Goal: Find specific fact: Find contact information

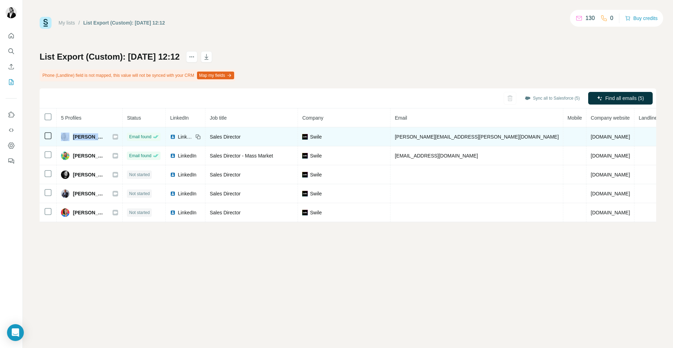
drag, startPoint x: 72, startPoint y: 140, endPoint x: 108, endPoint y: 140, distance: 35.8
click at [108, 140] on div "[PERSON_NAME]" at bounding box center [89, 137] width 57 height 8
copy div "[PERSON_NAME]"
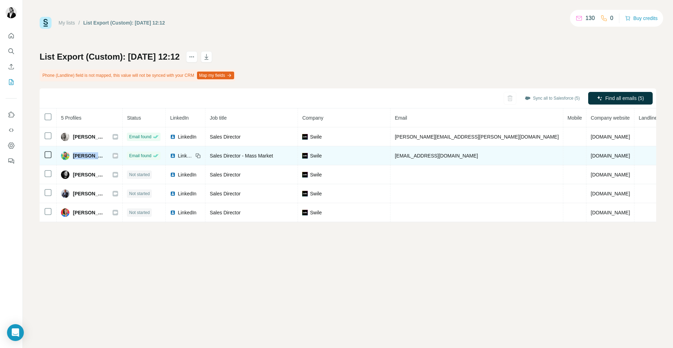
drag, startPoint x: 74, startPoint y: 156, endPoint x: 135, endPoint y: 157, distance: 61.7
click at [118, 157] on div "[PERSON_NAME]" at bounding box center [89, 156] width 57 height 8
copy div "[PERSON_NAME]"
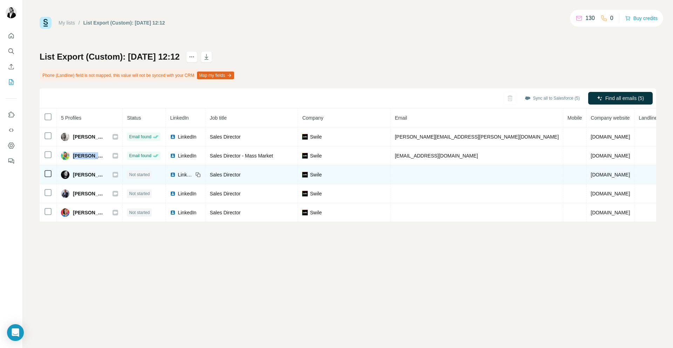
drag, startPoint x: 73, startPoint y: 175, endPoint x: 117, endPoint y: 177, distance: 44.6
click at [117, 177] on div "[PERSON_NAME]" at bounding box center [89, 174] width 57 height 8
copy div "[PERSON_NAME]"
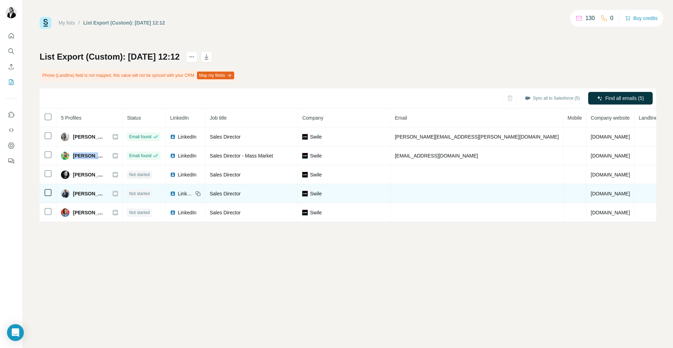
drag, startPoint x: 82, startPoint y: 193, endPoint x: 133, endPoint y: 196, distance: 51.7
click at [118, 196] on div "[PERSON_NAME]" at bounding box center [89, 193] width 57 height 8
copy span "[PERSON_NAME]"
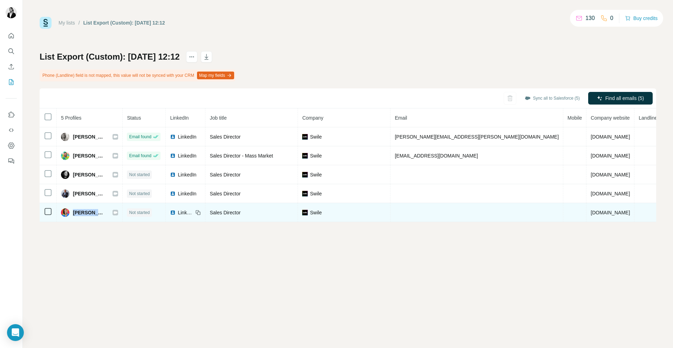
drag, startPoint x: 113, startPoint y: 213, endPoint x: 75, endPoint y: 210, distance: 37.7
click at [75, 210] on div "Sophie Garcia" at bounding box center [89, 212] width 57 height 8
copy span "Sophie Garcia"
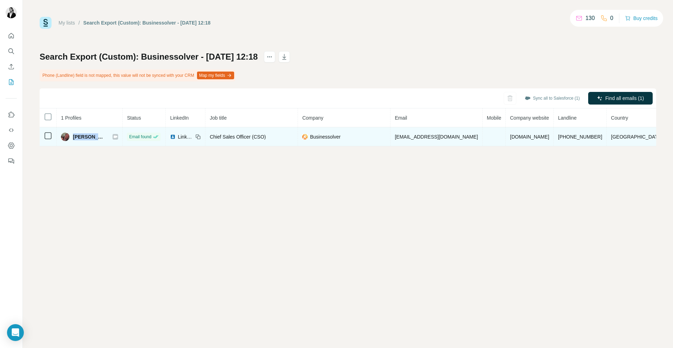
drag, startPoint x: 73, startPoint y: 134, endPoint x: 113, endPoint y: 136, distance: 39.7
click at [113, 136] on div "[PERSON_NAME]" at bounding box center [89, 137] width 57 height 8
copy div "[PERSON_NAME]"
click at [93, 137] on span "[PERSON_NAME]" at bounding box center [89, 136] width 33 height 7
drag, startPoint x: 109, startPoint y: 136, endPoint x: 66, endPoint y: 134, distance: 43.2
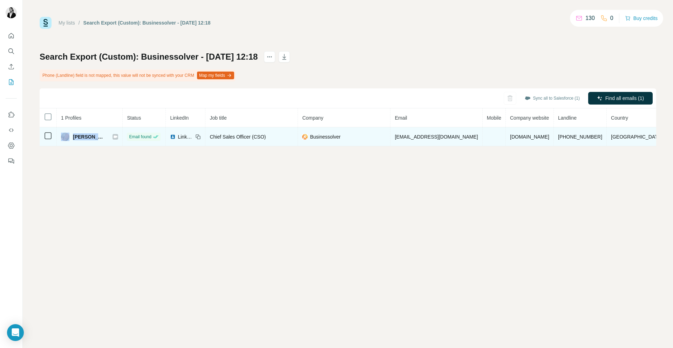
click at [66, 134] on div "[PERSON_NAME]" at bounding box center [89, 137] width 57 height 8
copy div "[PERSON_NAME]"
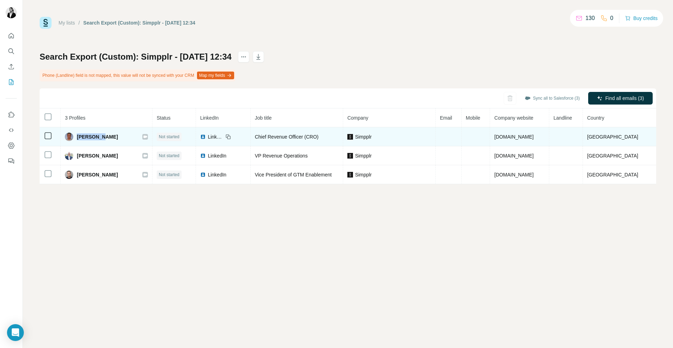
drag, startPoint x: 77, startPoint y: 136, endPoint x: 105, endPoint y: 136, distance: 27.4
click at [105, 136] on div "Don Wight" at bounding box center [106, 137] width 83 height 8
copy span "Don Wight"
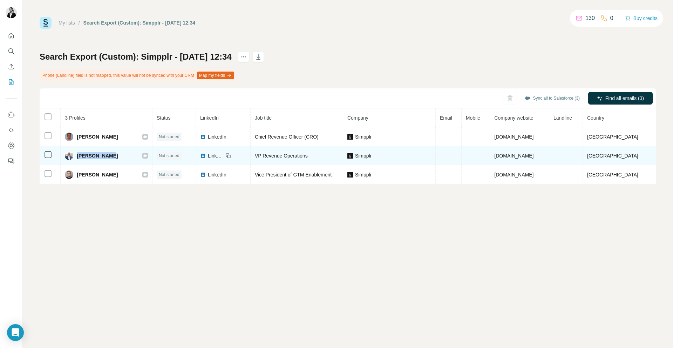
drag, startPoint x: 111, startPoint y: 157, endPoint x: 78, endPoint y: 155, distance: 33.0
click at [78, 155] on div "Phil Lacorte" at bounding box center [106, 156] width 83 height 8
copy span "Phil Lacorte"
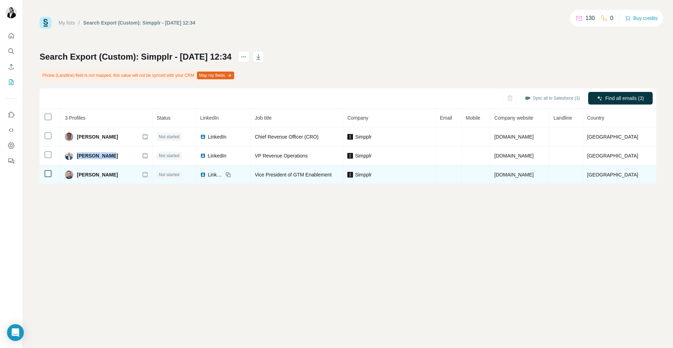
drag, startPoint x: 77, startPoint y: 176, endPoint x: 127, endPoint y: 175, distance: 49.8
click at [127, 175] on div "Robert Strohmeyer" at bounding box center [106, 174] width 83 height 8
copy span "Robert Strohmeyer"
